Goal: Book appointment/travel/reservation

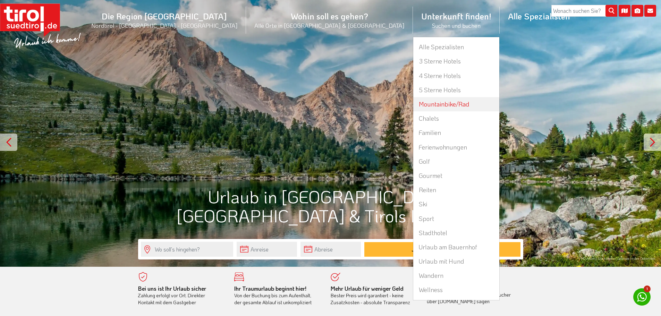
click at [413, 98] on link "Mountainbike/Rad" at bounding box center [456, 104] width 86 height 14
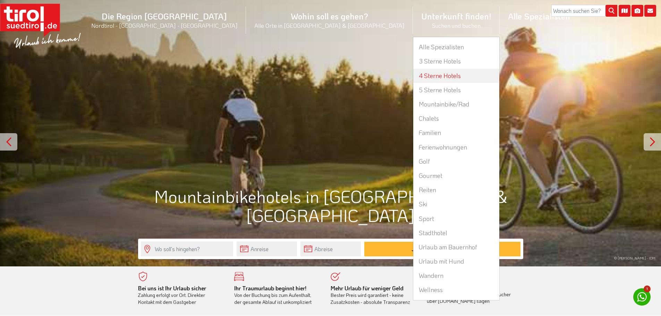
click at [413, 80] on link "4 Sterne Hotels" at bounding box center [456, 76] width 86 height 14
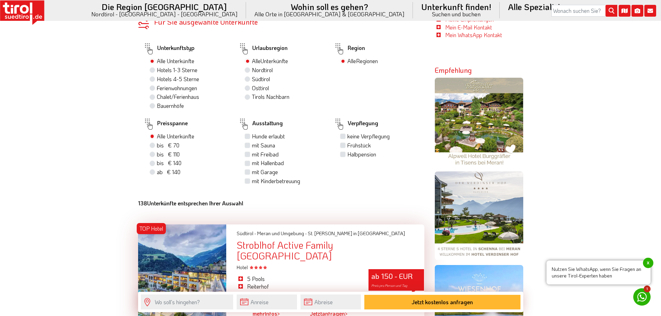
scroll to position [451, 0]
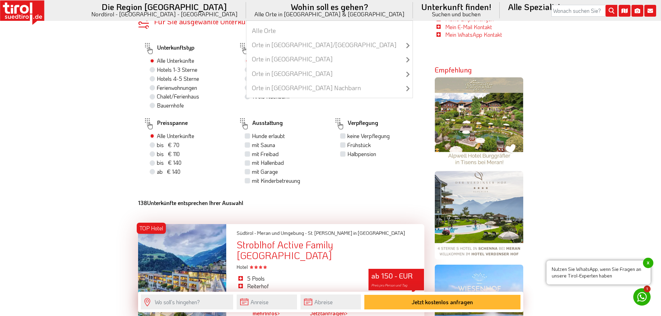
click at [290, 17] on li "Wohin soll es gehen? Alle Orte in Tirol & Südtirol Alle Orte Orte in Tirol/Nord…" at bounding box center [329, 10] width 167 height 20
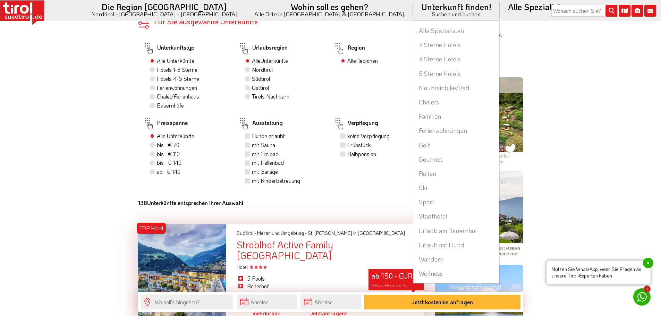
click at [413, 15] on li "Unterkunft finden! Suchen und buchen Alle Spezialisten 3 Sterne Hotels 4 Sterne…" at bounding box center [456, 10] width 87 height 20
click at [413, 202] on link "Sport" at bounding box center [456, 202] width 86 height 14
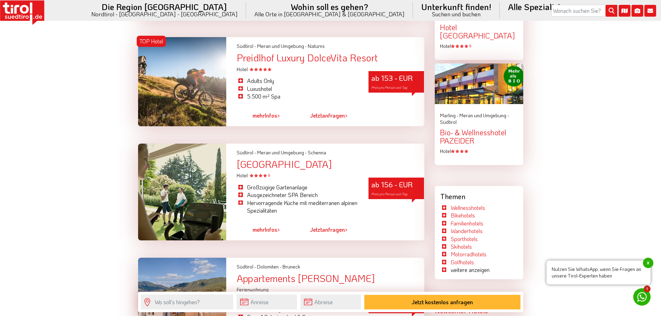
scroll to position [1006, 0]
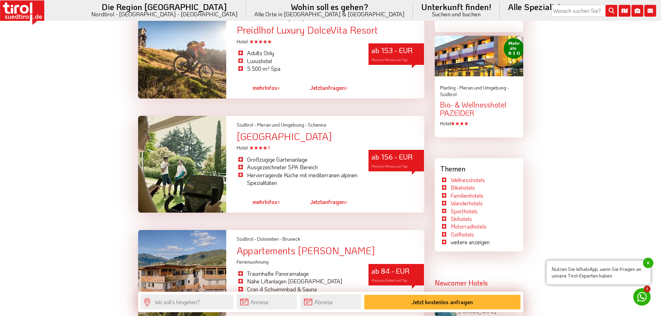
click at [341, 178] on div "Großzügige Gartenanlage Ausgezeichneter SPA Bereich Hervorragende Küche mit med…" at bounding box center [297, 171] width 132 height 40
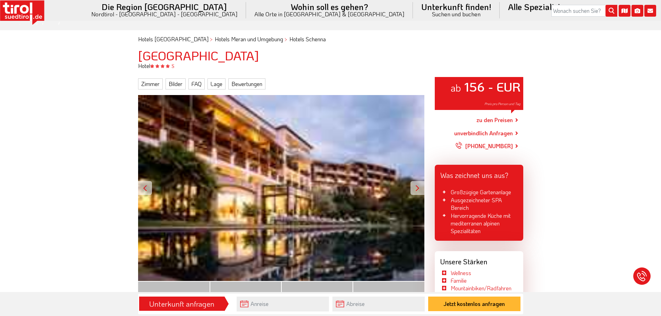
scroll to position [69, 0]
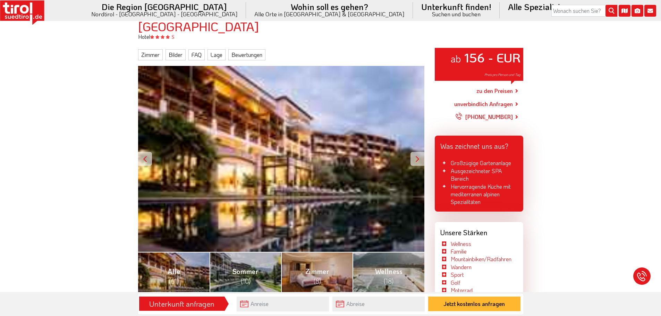
click at [491, 88] on link "zu den Preisen" at bounding box center [494, 90] width 36 height 17
